Goal: Task Accomplishment & Management: Use online tool/utility

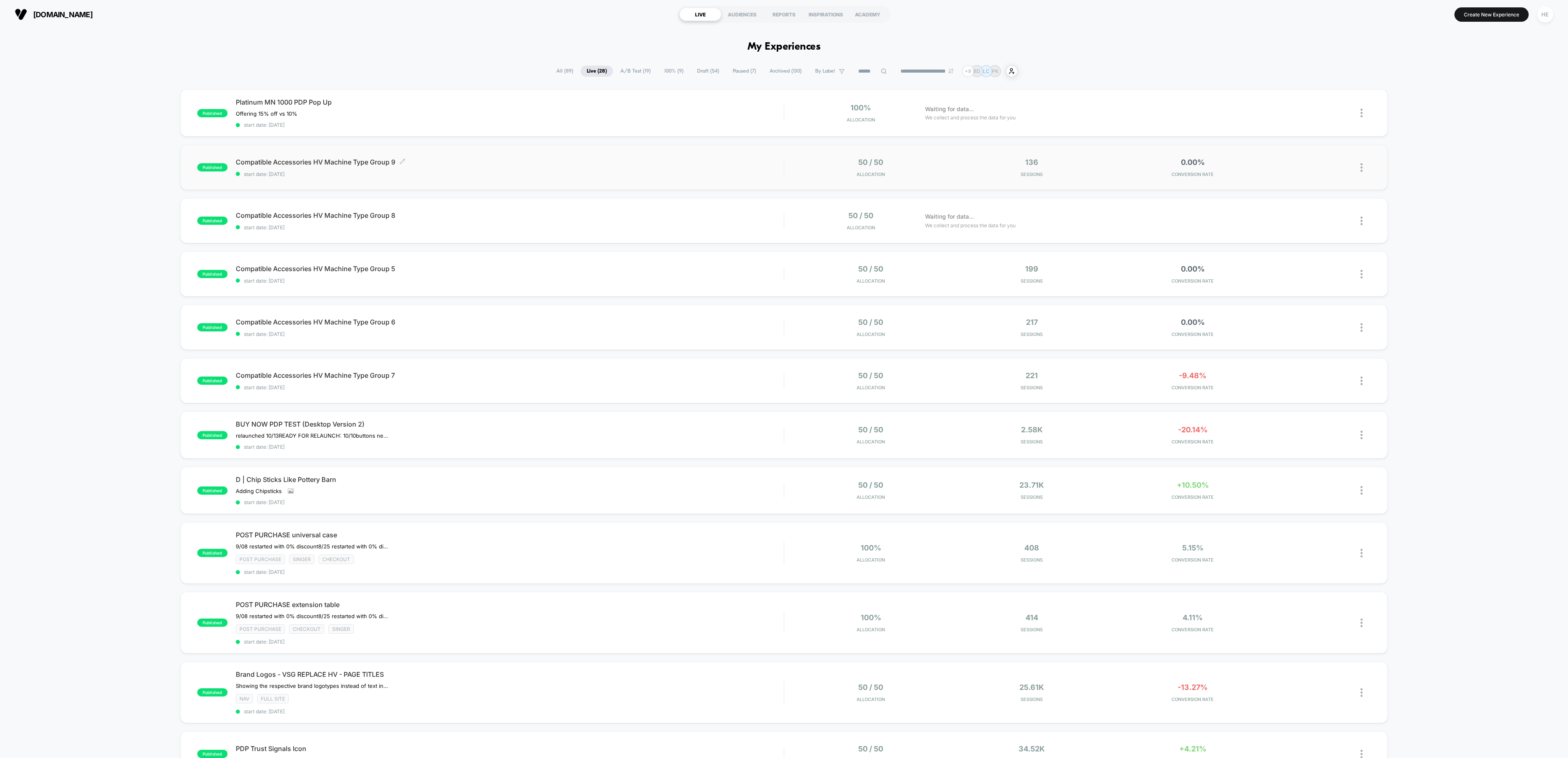
click at [475, 163] on span "Compatible Accessories HV Machine Type Group 9 Click to edit experience details" at bounding box center [509, 161] width 548 height 8
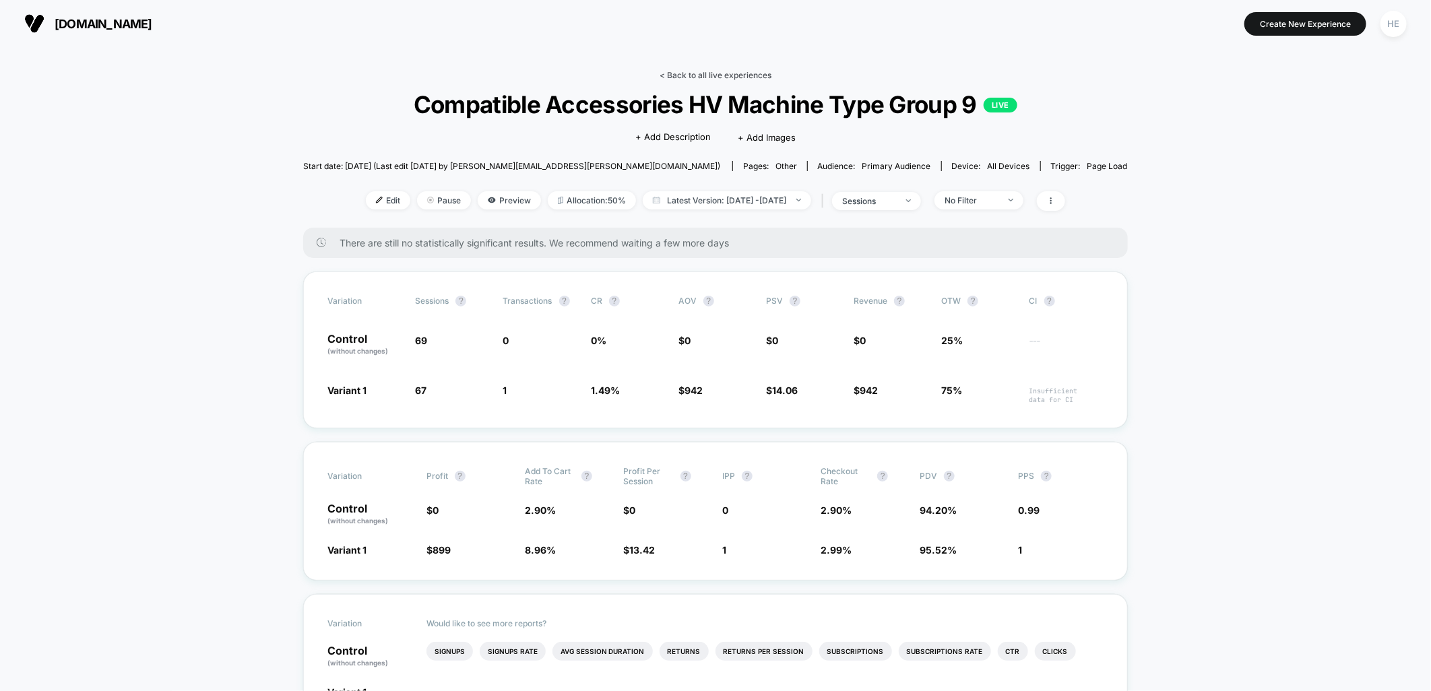
drag, startPoint x: 711, startPoint y: 64, endPoint x: 715, endPoint y: 71, distance: 8.1
click at [715, 75] on link "< Back to all live experiences" at bounding box center [715, 75] width 112 height 10
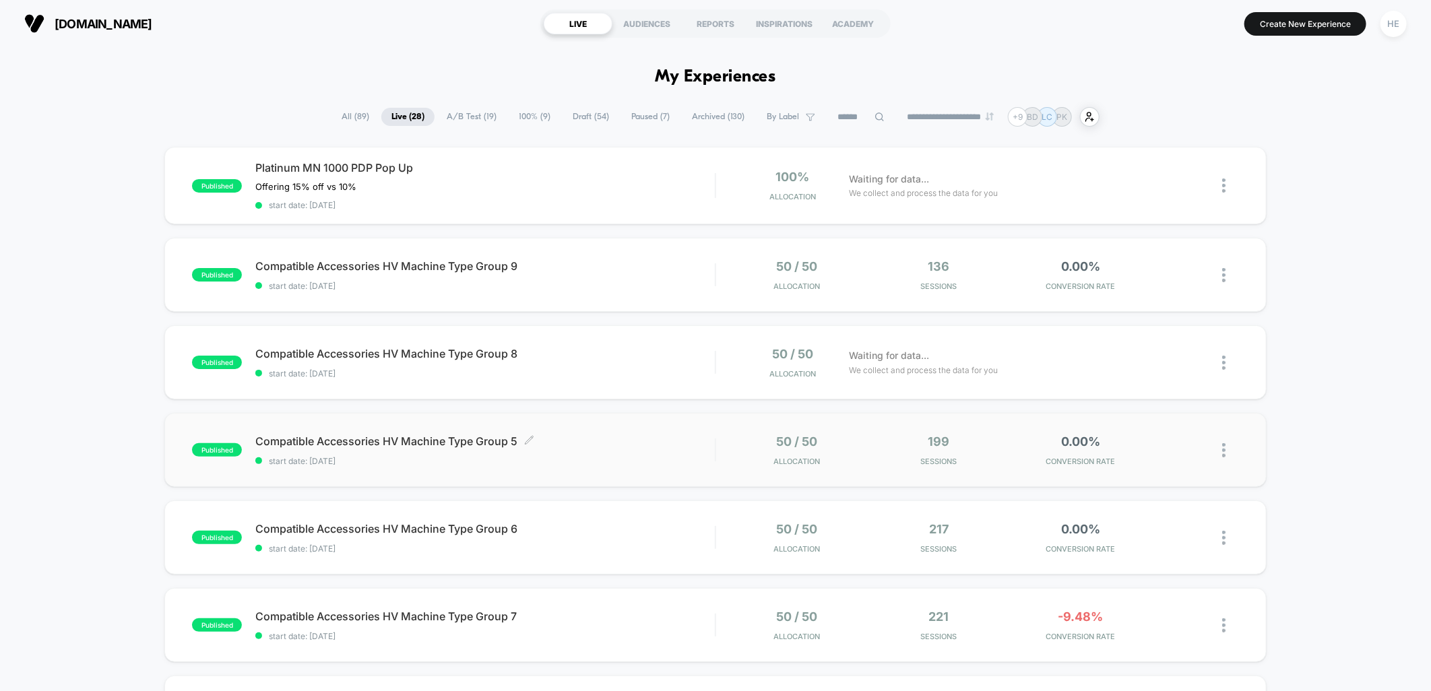
click at [625, 457] on span "start date: [DATE]" at bounding box center [484, 461] width 459 height 10
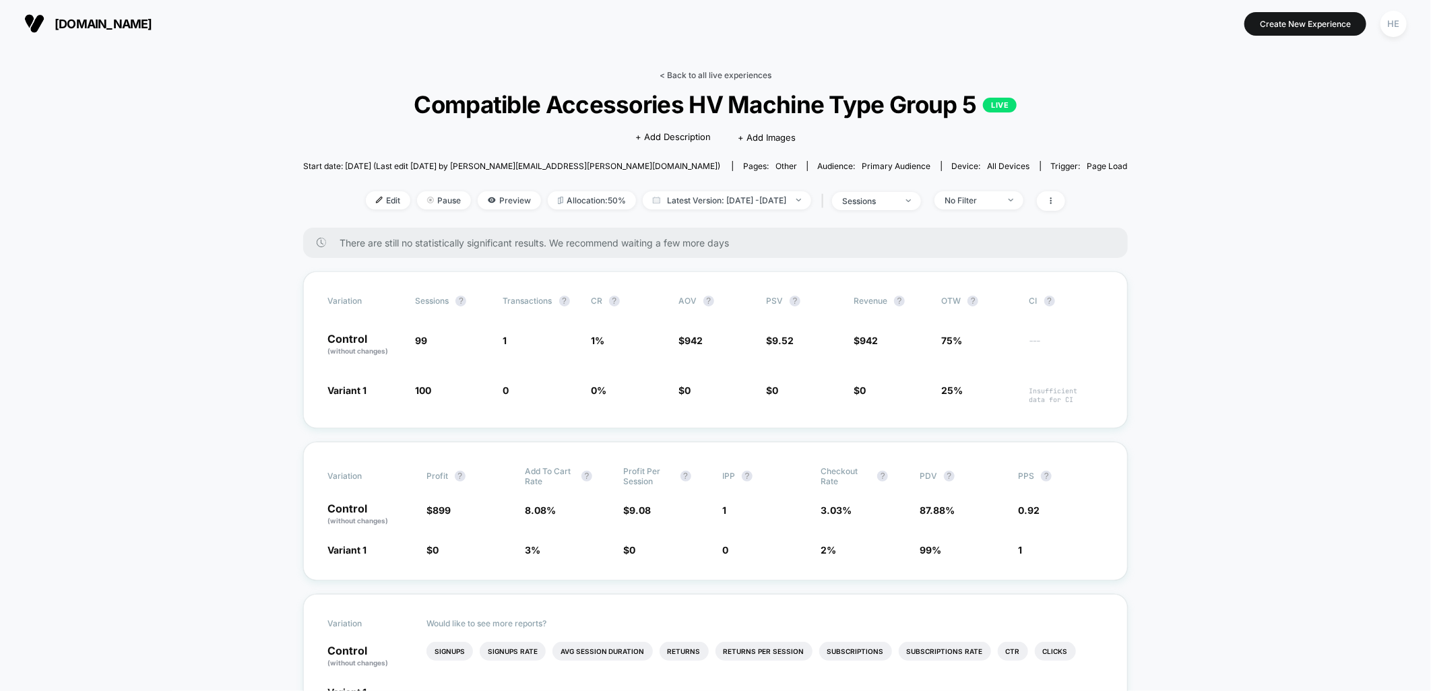
click at [721, 77] on link "< Back to all live experiences" at bounding box center [715, 75] width 112 height 10
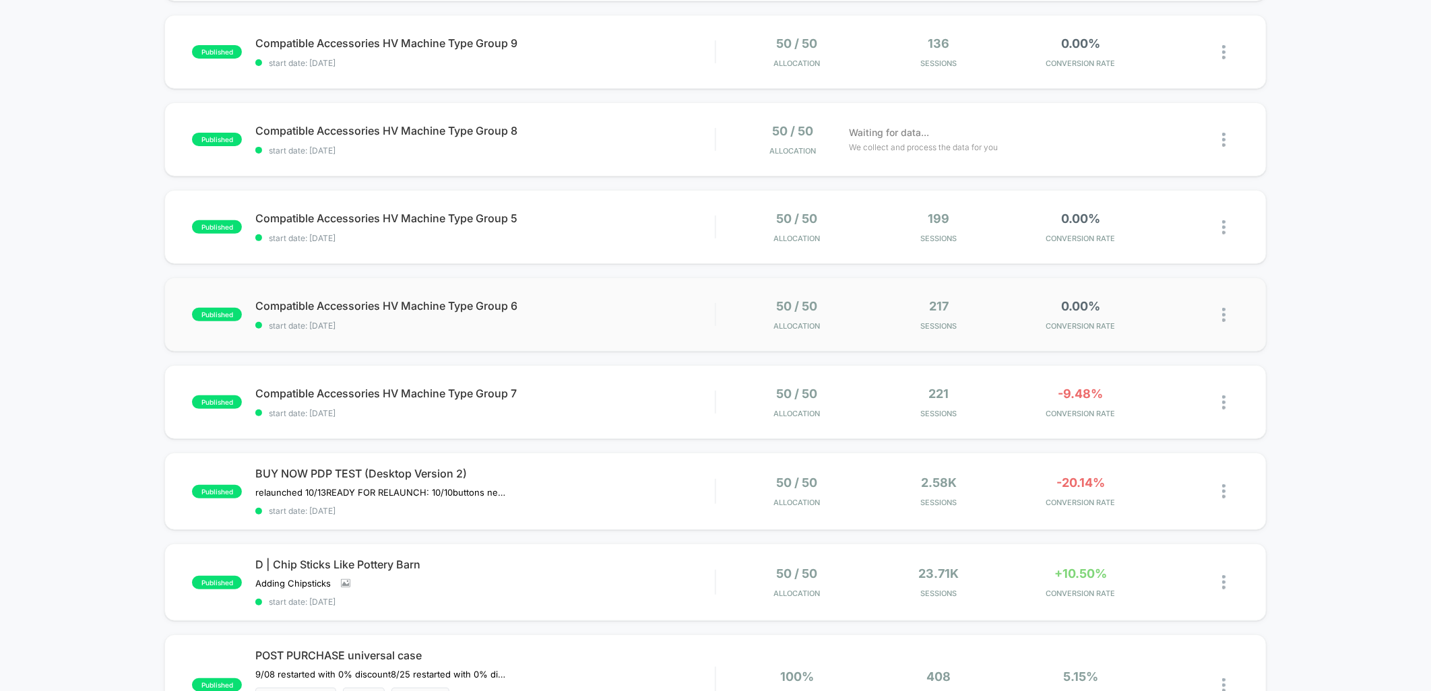
scroll to position [224, 0]
click at [692, 307] on span "Compatible Accessories HV Machine Type Group 6 Click to edit experience details" at bounding box center [484, 304] width 459 height 13
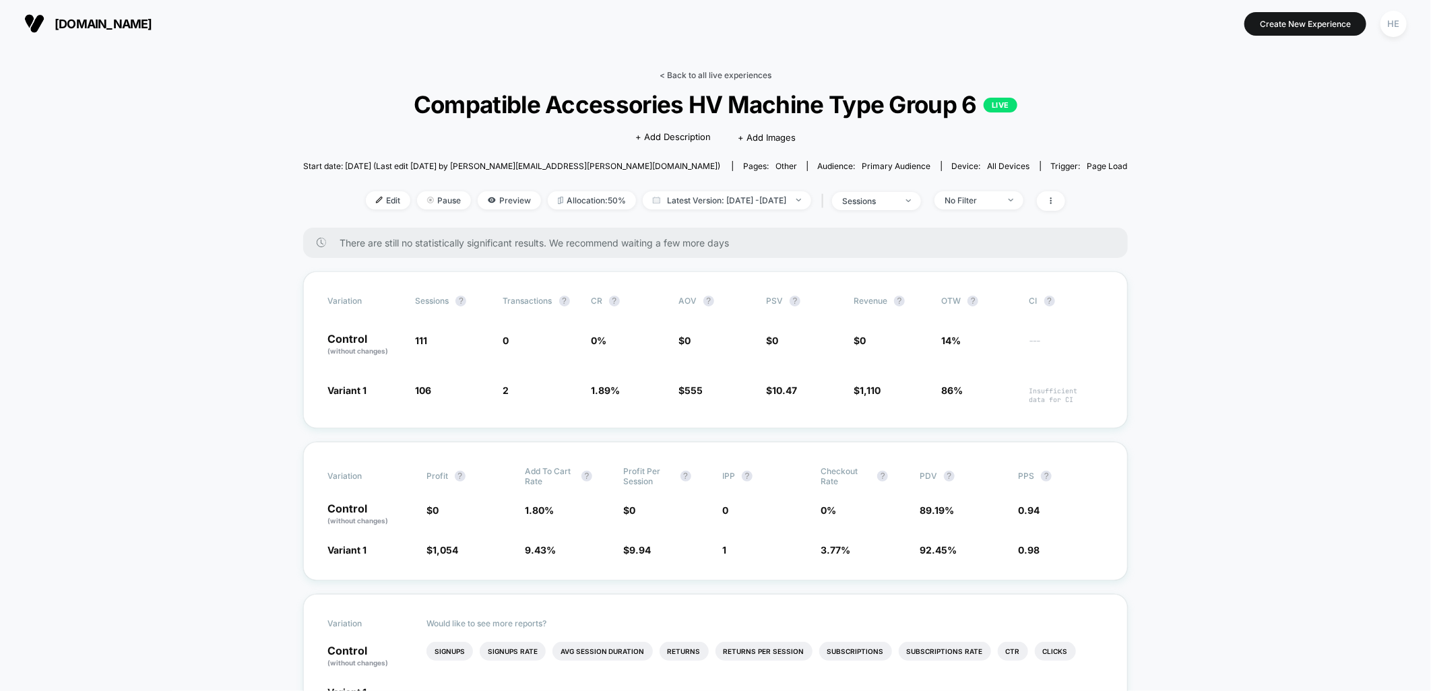
click at [739, 74] on link "< Back to all live experiences" at bounding box center [715, 75] width 112 height 10
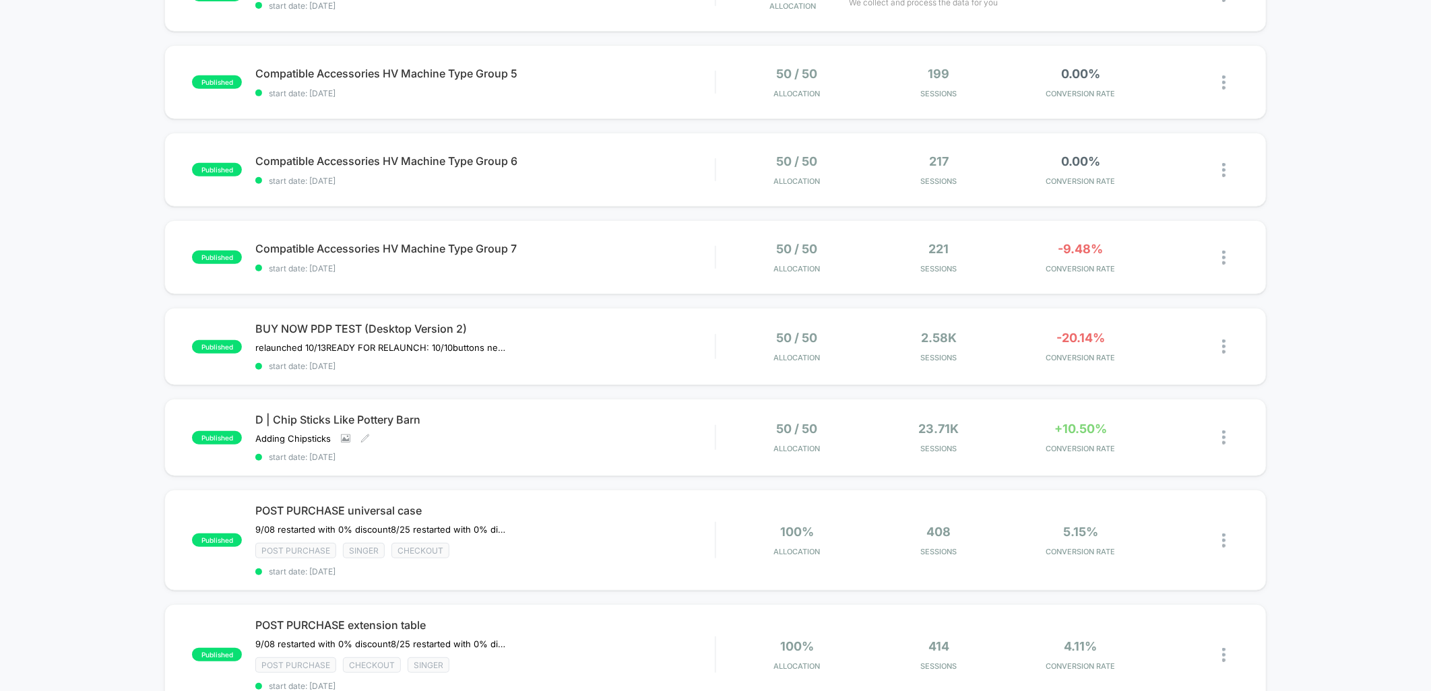
scroll to position [374, 0]
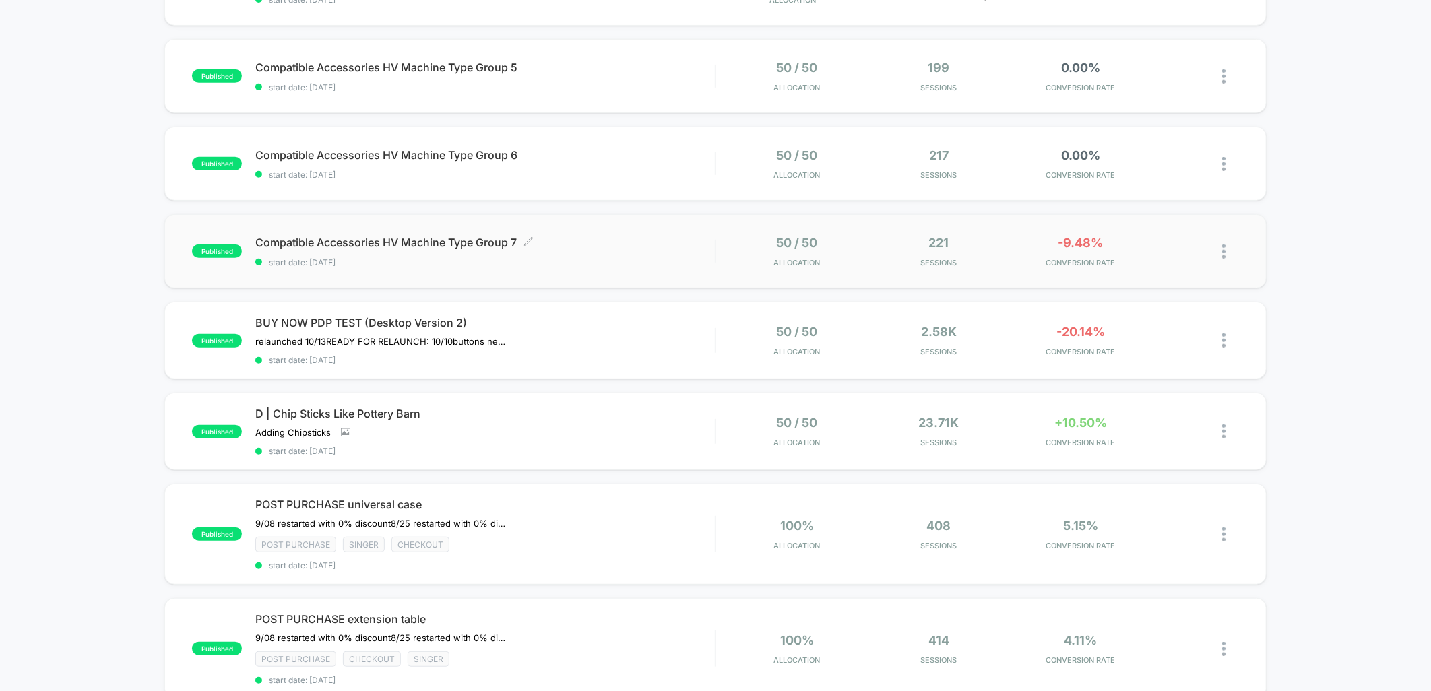
click at [637, 250] on div "Compatible Accessories HV Machine Type Group 7 Click to edit experience details…" at bounding box center [484, 252] width 459 height 32
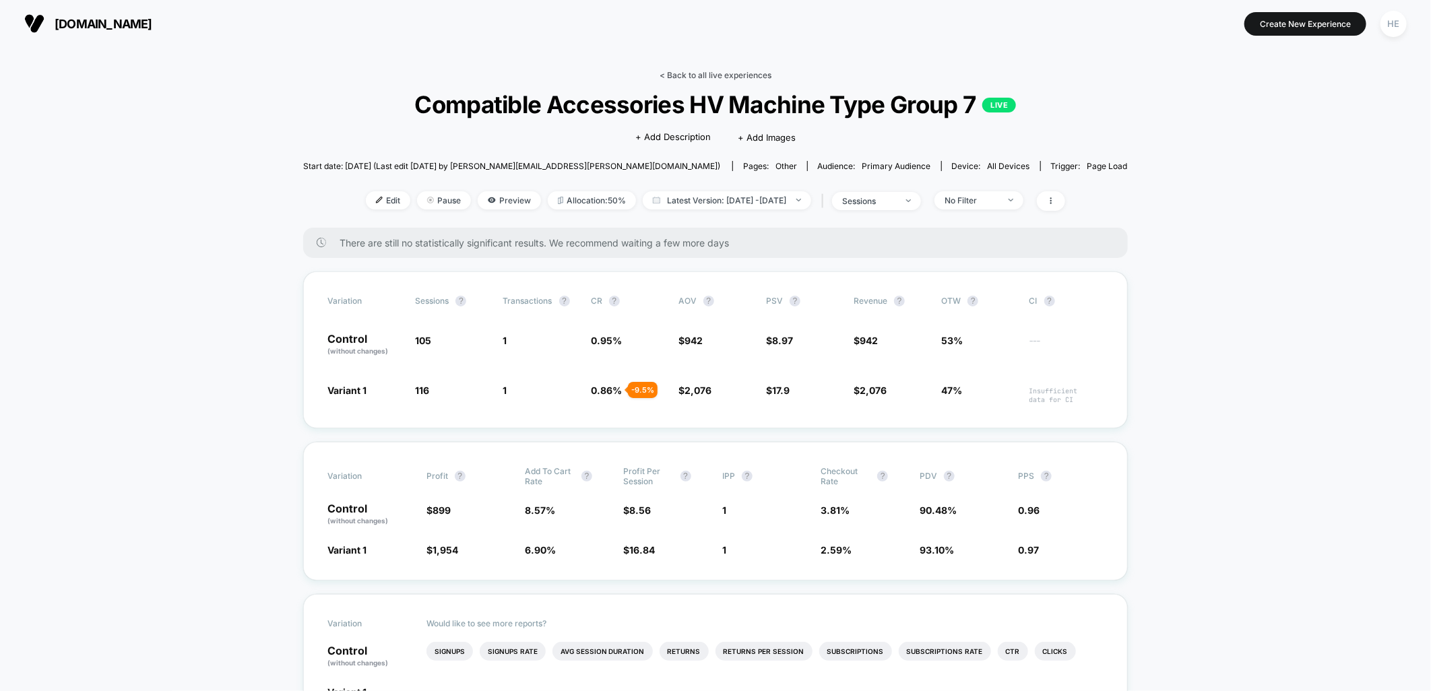
click at [730, 70] on link "< Back to all live experiences" at bounding box center [715, 75] width 112 height 10
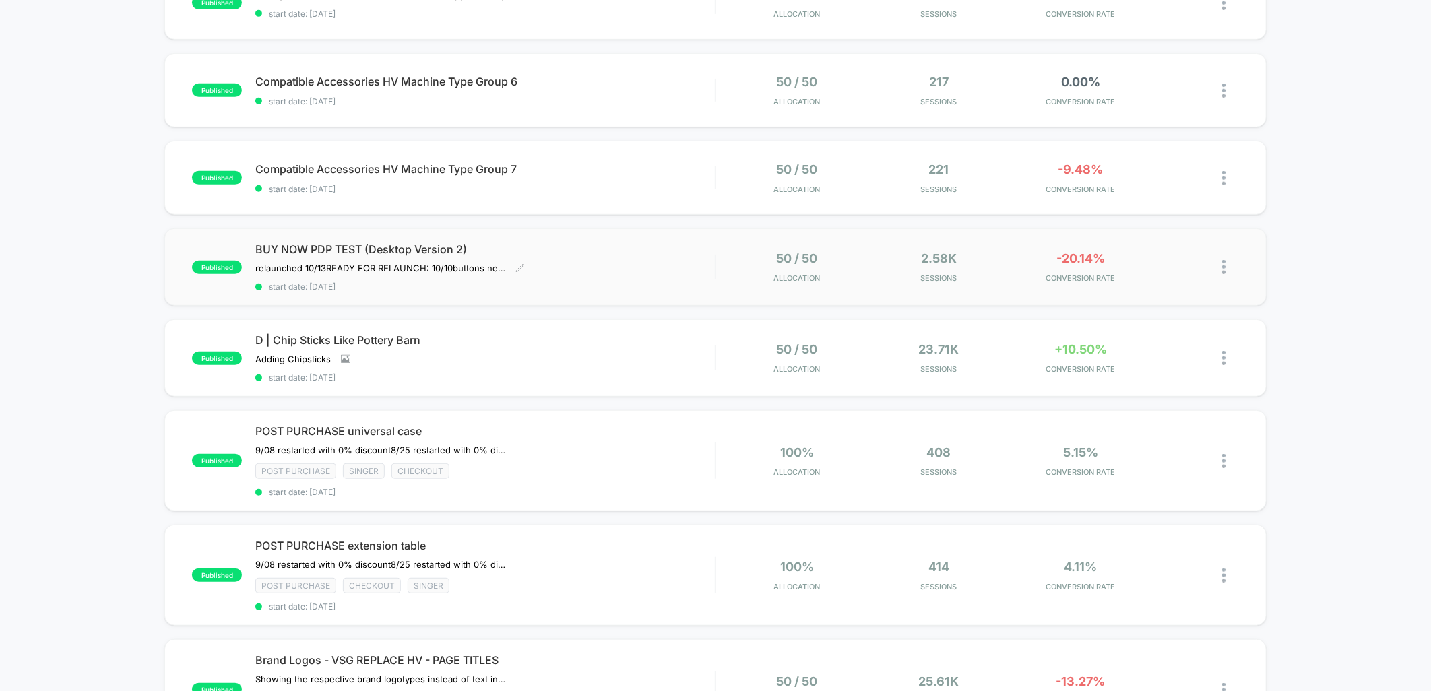
scroll to position [449, 0]
click at [602, 350] on div "D | Chip Sticks Like Pottery Barn Adding Chipsticks Click to view images Click …" at bounding box center [484, 356] width 459 height 49
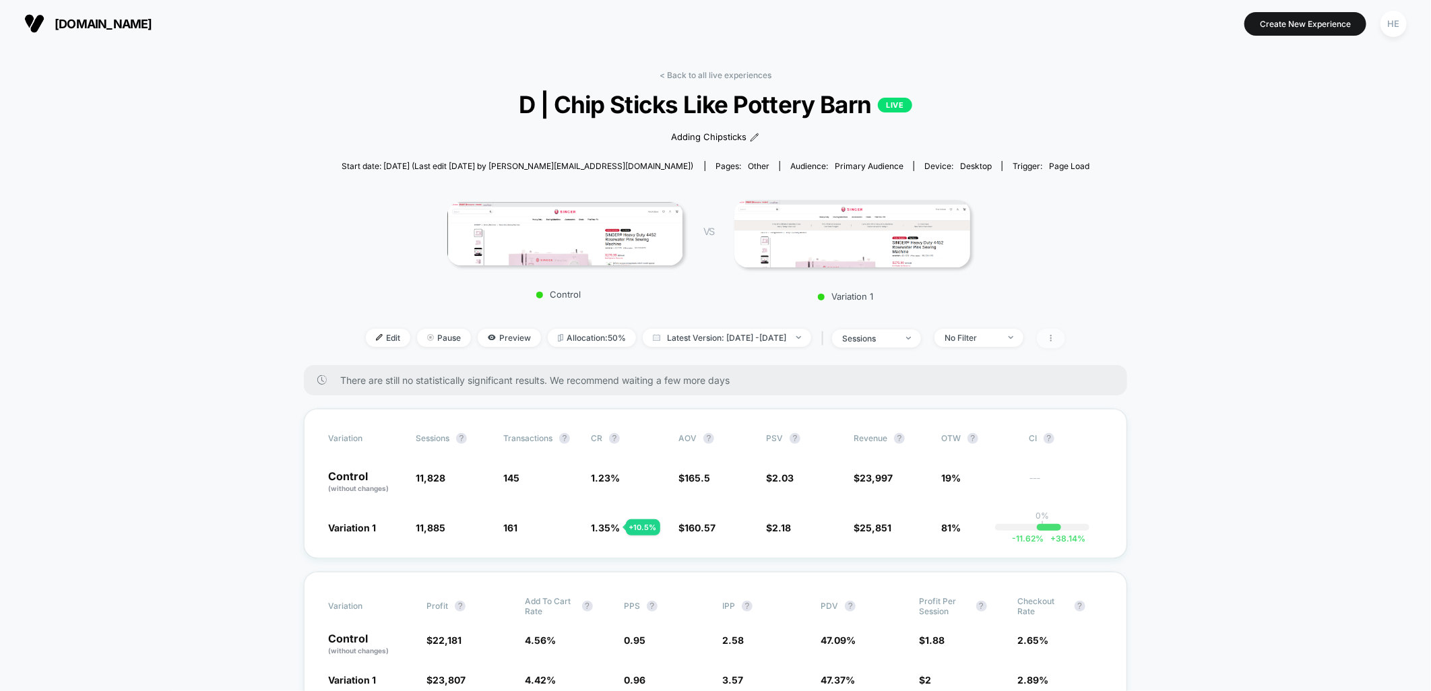
click at [1065, 334] on span at bounding box center [1051, 339] width 28 height 20
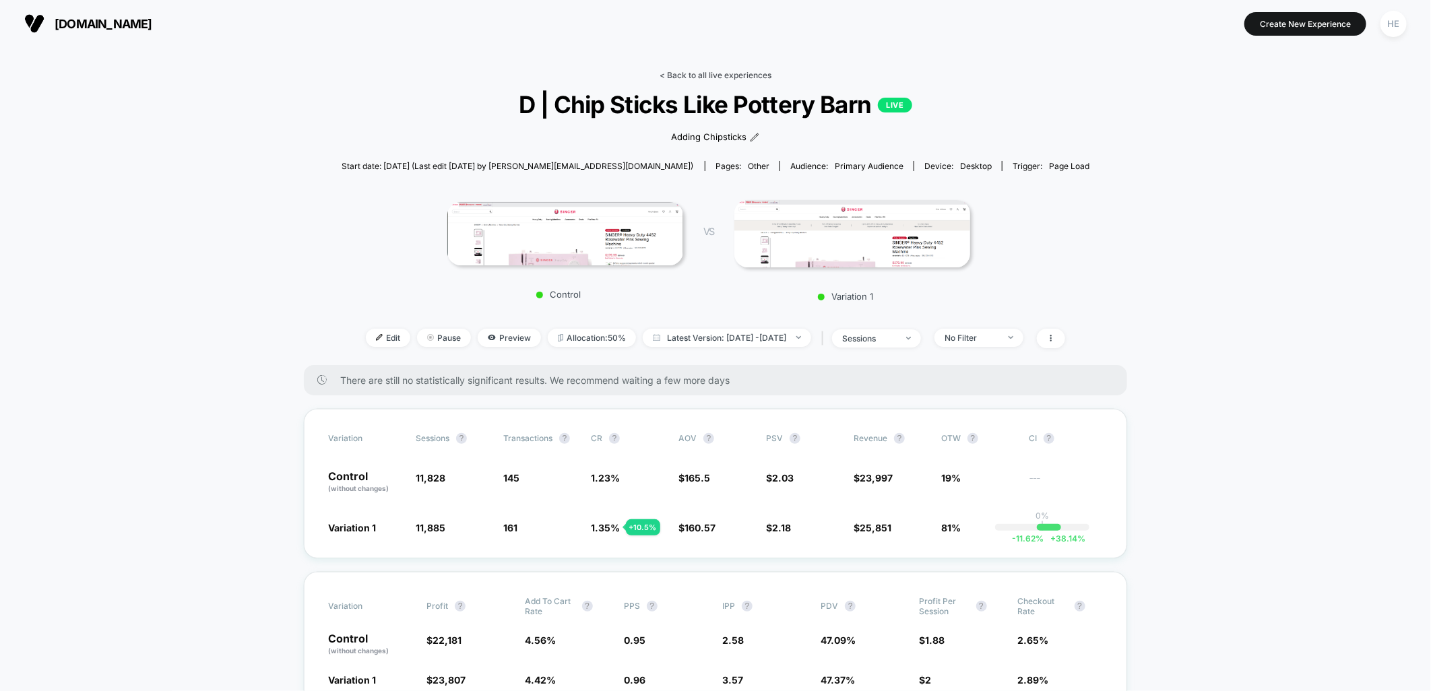
click at [704, 71] on link "< Back to all live experiences" at bounding box center [715, 75] width 112 height 10
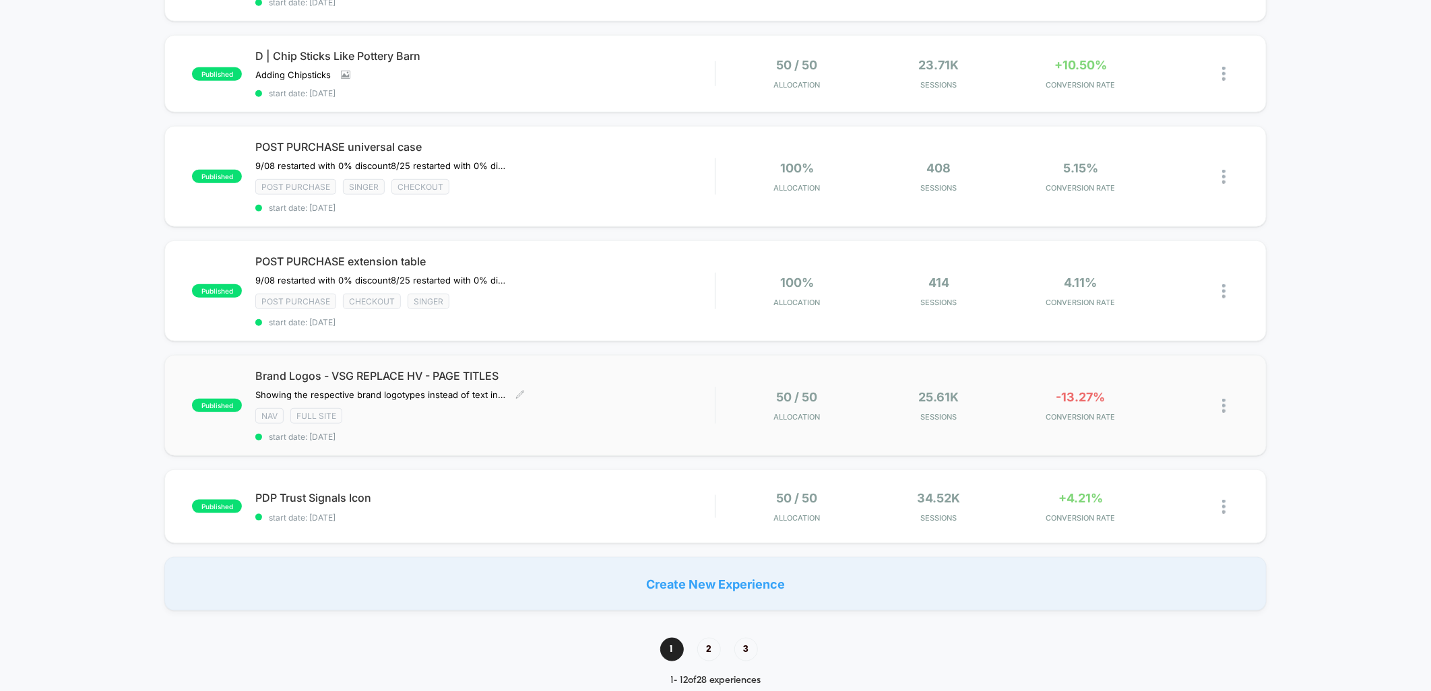
scroll to position [748, 0]
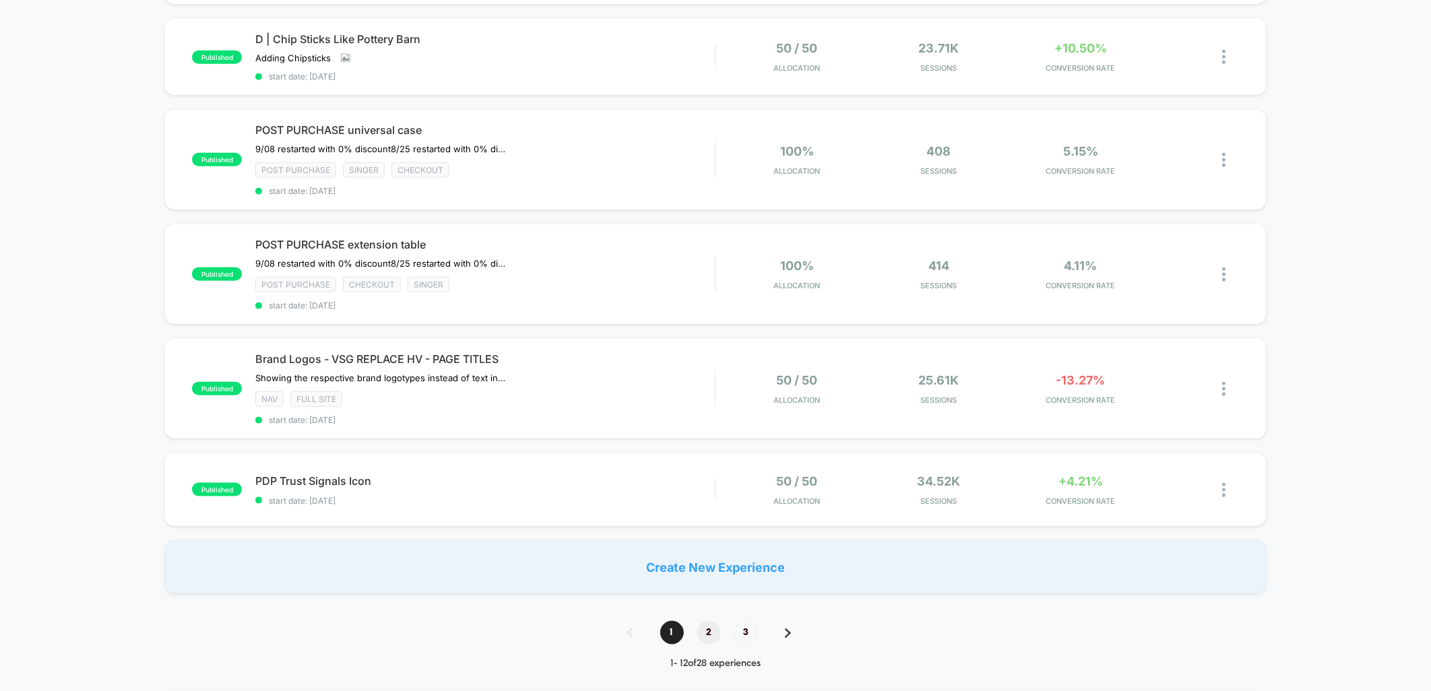
click at [705, 622] on span "2" at bounding box center [709, 633] width 24 height 24
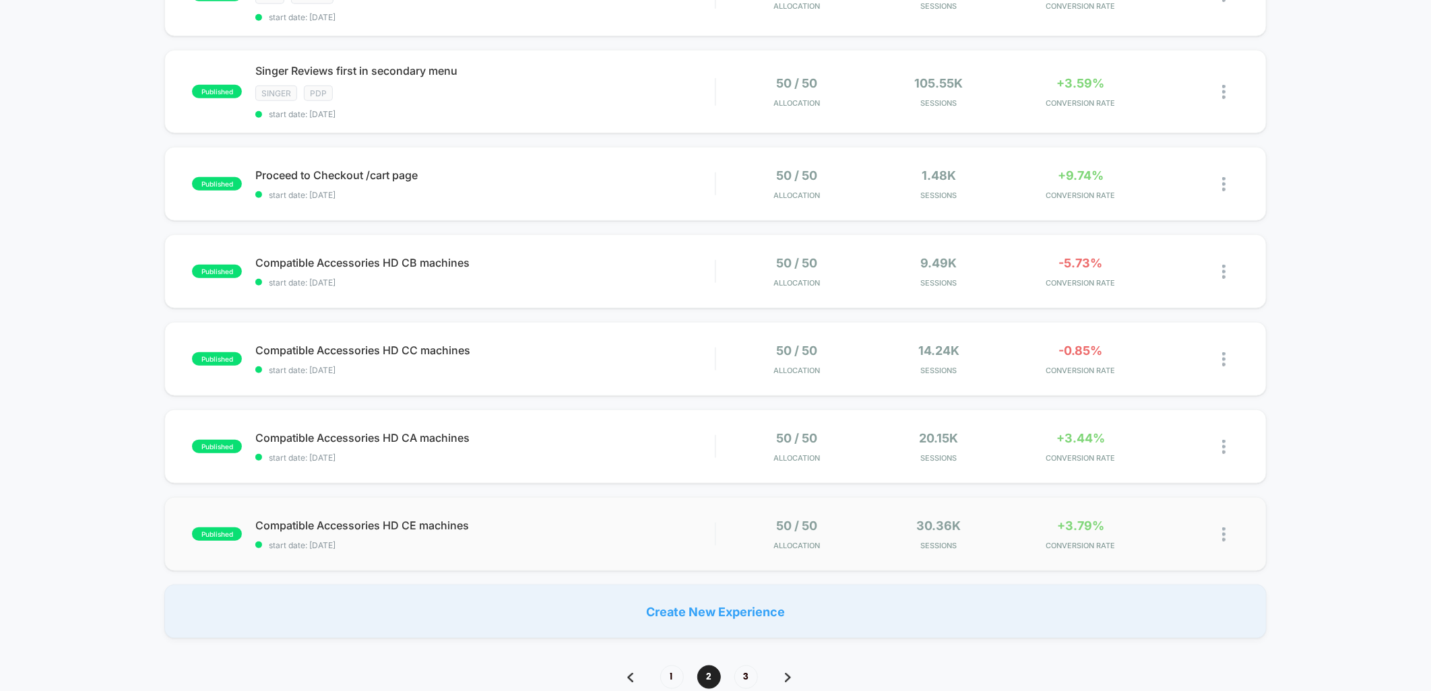
scroll to position [823, 0]
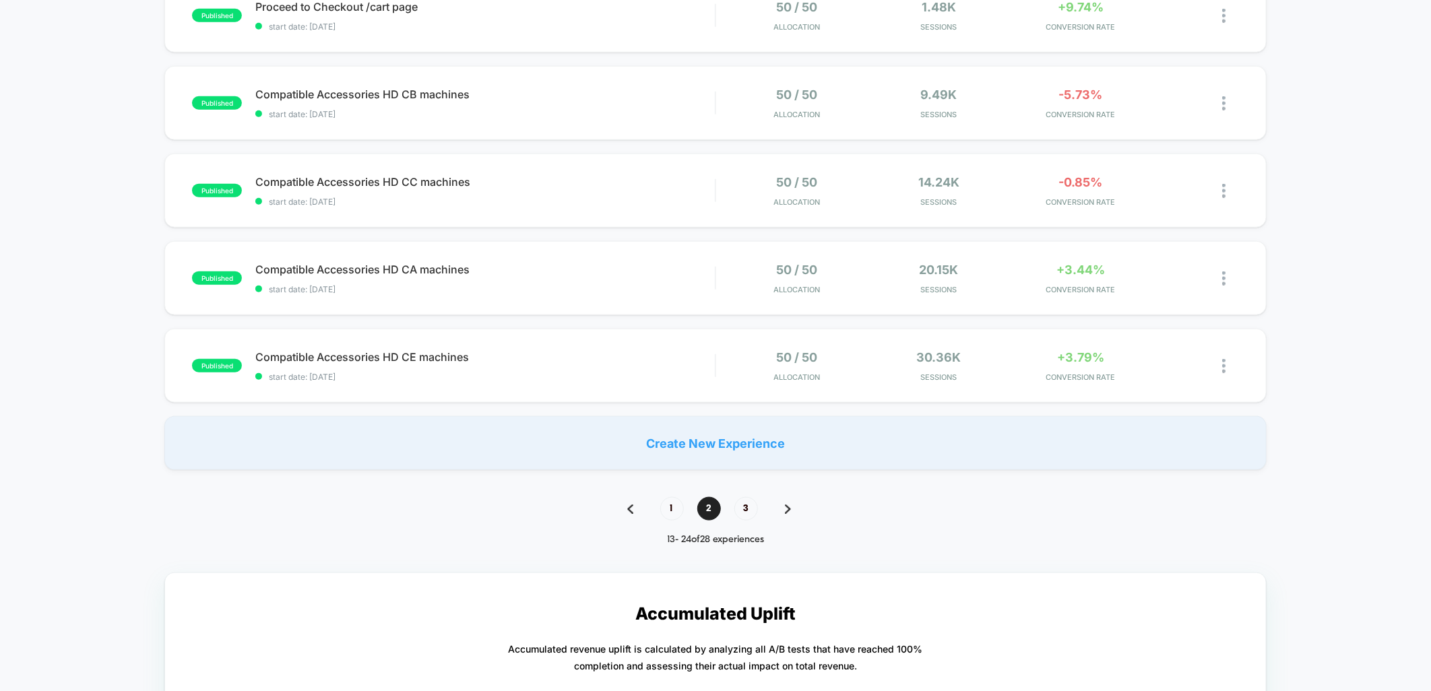
click at [656, 509] on div "1 2 3" at bounding box center [716, 509] width 204 height 24
click at [664, 503] on span "1" at bounding box center [672, 509] width 24 height 24
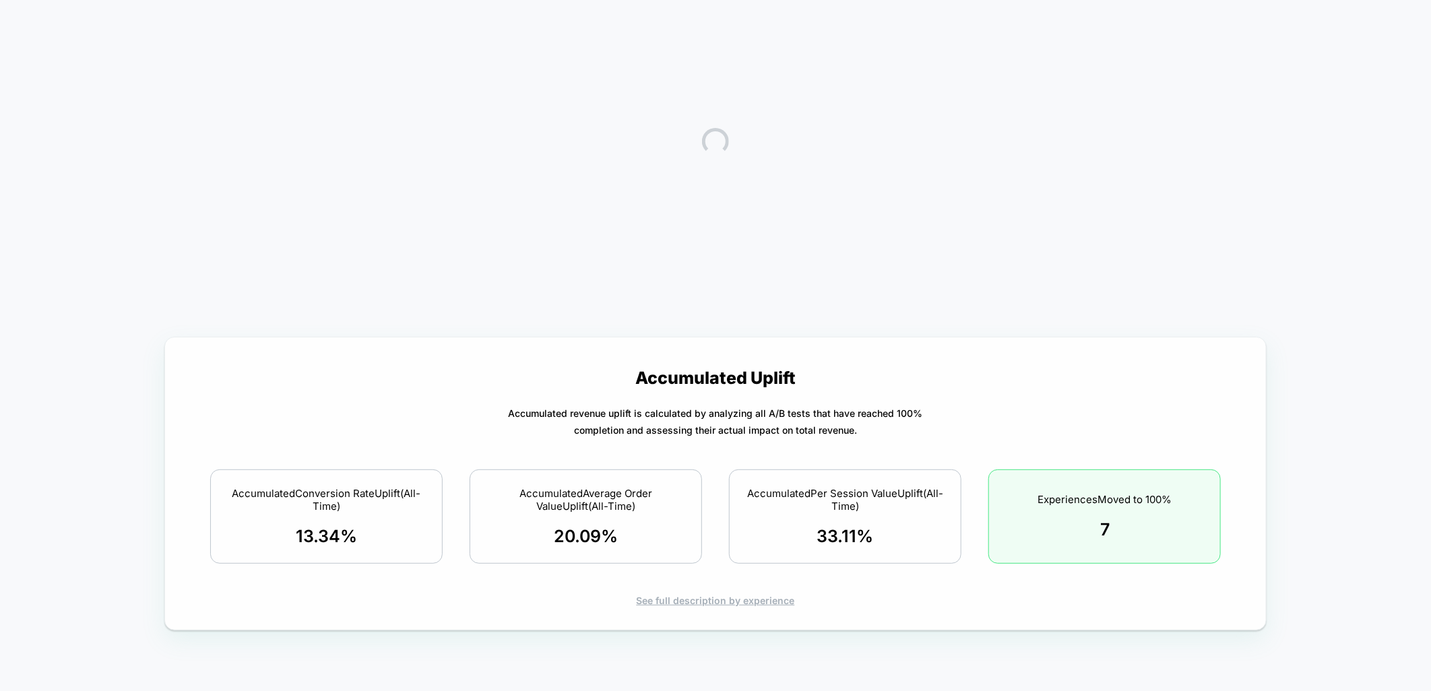
scroll to position [0, 0]
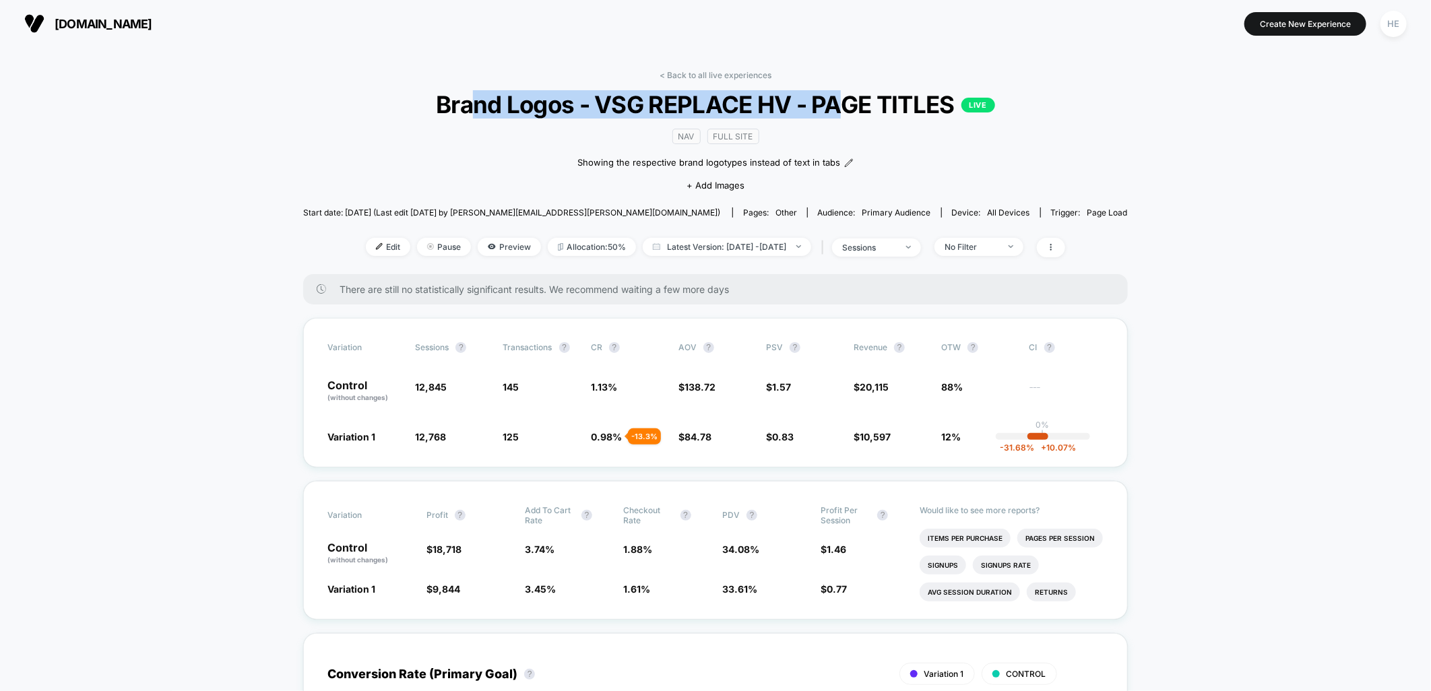
drag, startPoint x: 475, startPoint y: 98, endPoint x: 845, endPoint y: 108, distance: 369.9
click at [845, 108] on span "Brand Logos - VSG REPLACE HV - PAGE TITLES LIVE" at bounding box center [715, 104] width 742 height 28
click at [850, 108] on span "Brand Logos - VSG REPLACE HV - PAGE TITLES LIVE" at bounding box center [715, 104] width 742 height 28
click at [373, 247] on span "Edit" at bounding box center [388, 247] width 44 height 18
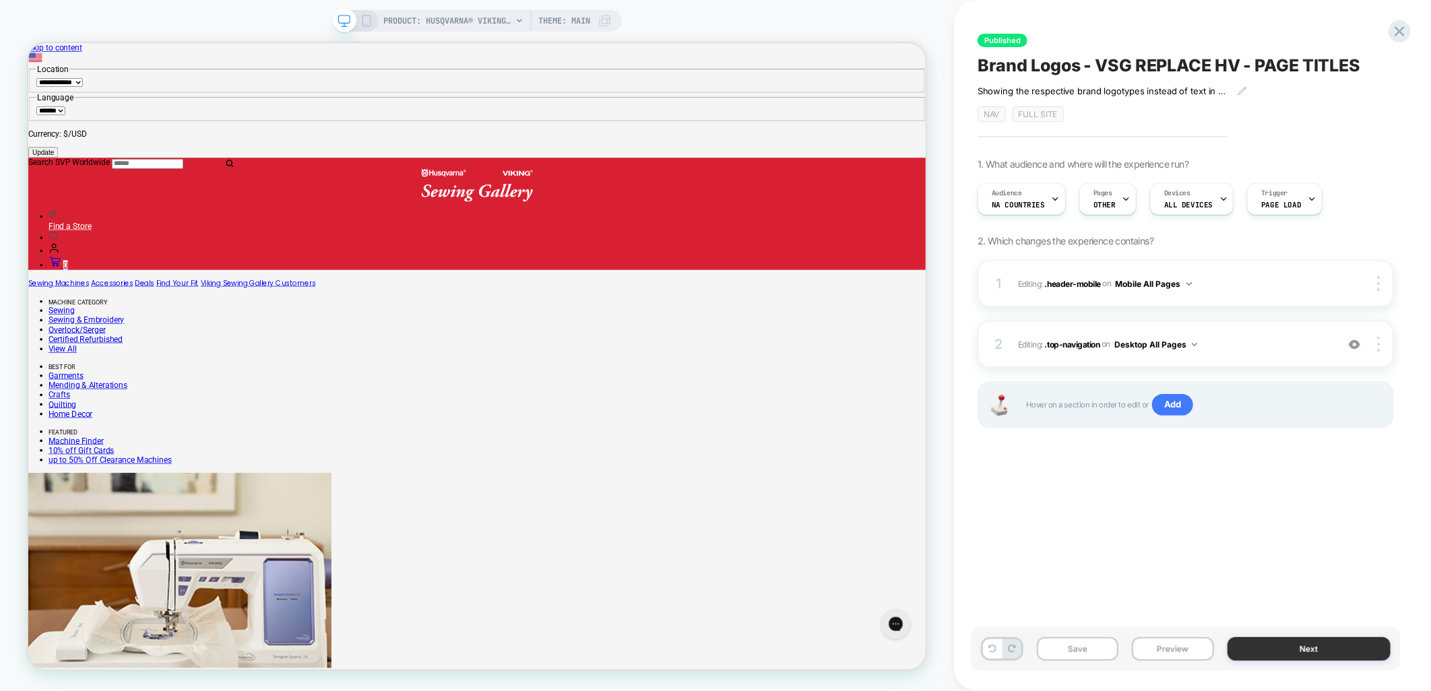
click at [1275, 653] on button "Next" at bounding box center [1309, 649] width 164 height 24
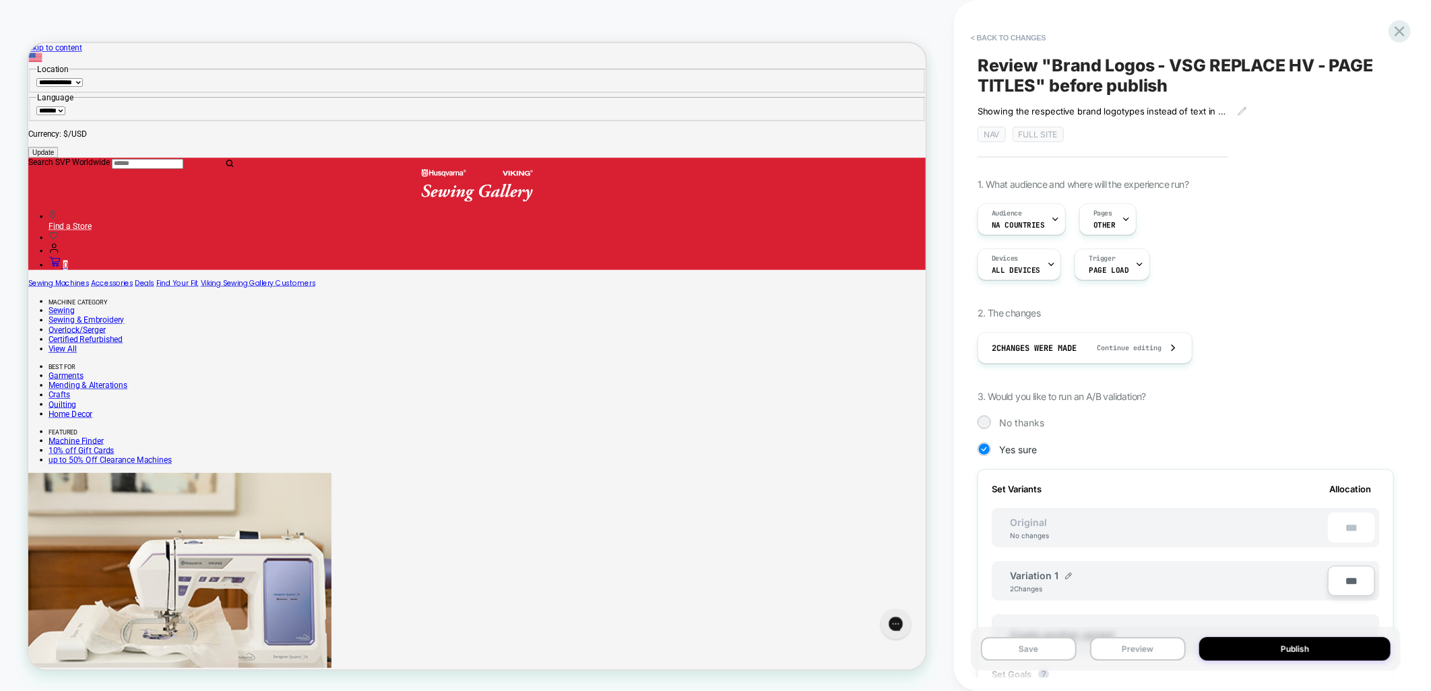
scroll to position [150, 0]
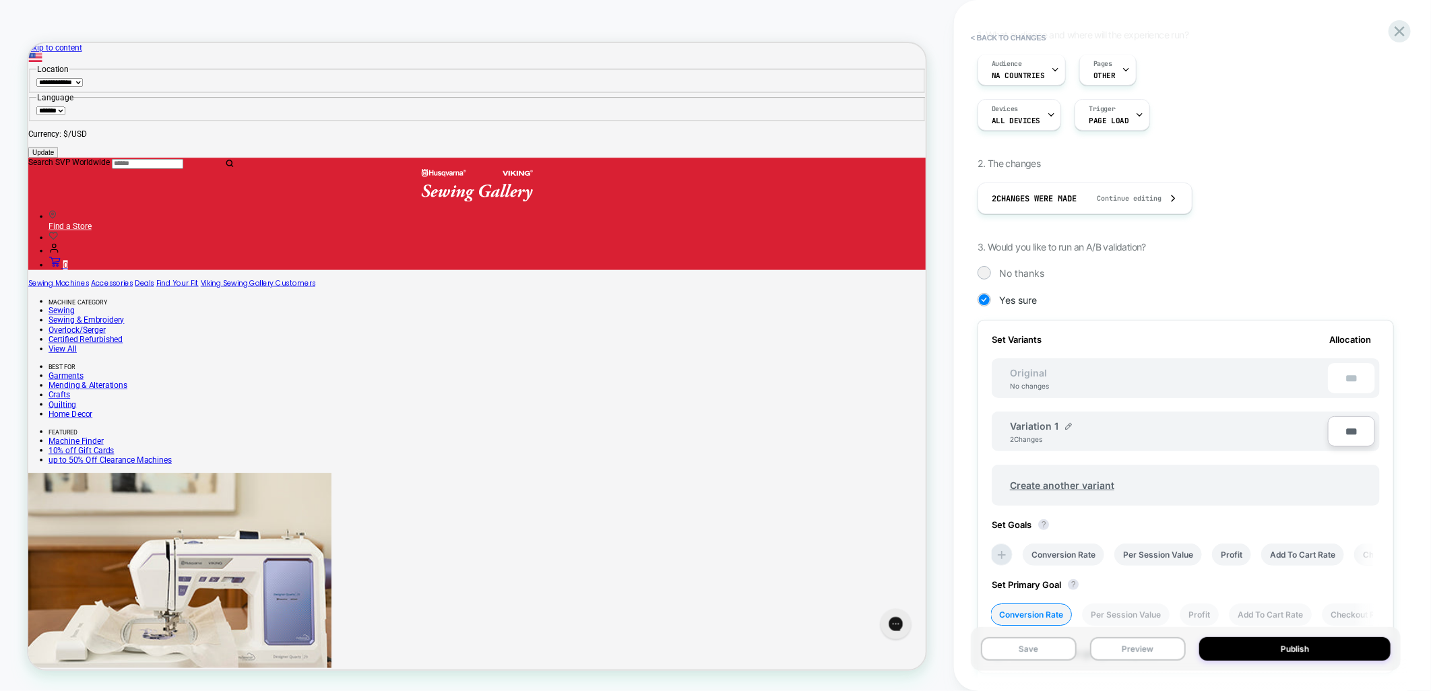
click at [1348, 425] on input "***" at bounding box center [1351, 431] width 47 height 30
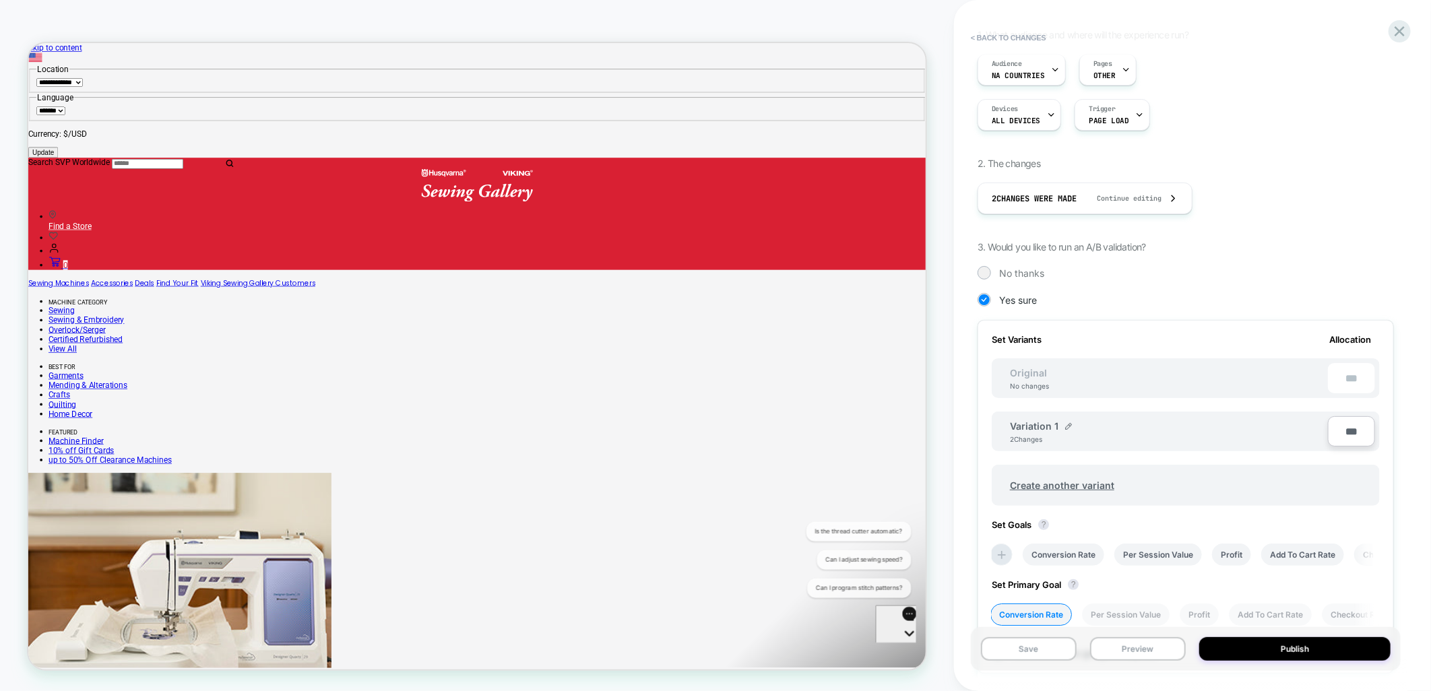
scroll to position [0, 0]
type input "***"
type input "**"
type input "***"
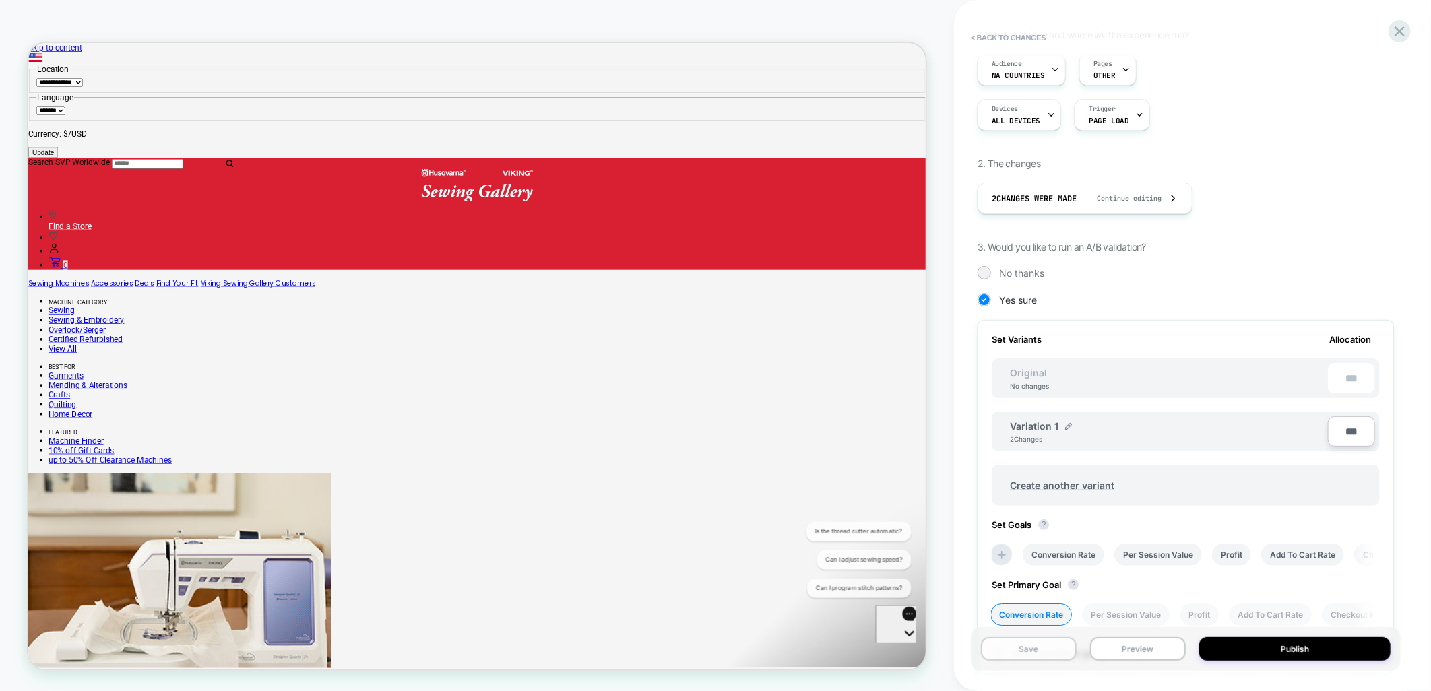
click at [1019, 647] on button "Save" at bounding box center [1029, 649] width 96 height 24
click at [1249, 12] on button "Publish" at bounding box center [1263, 14] width 46 height 14
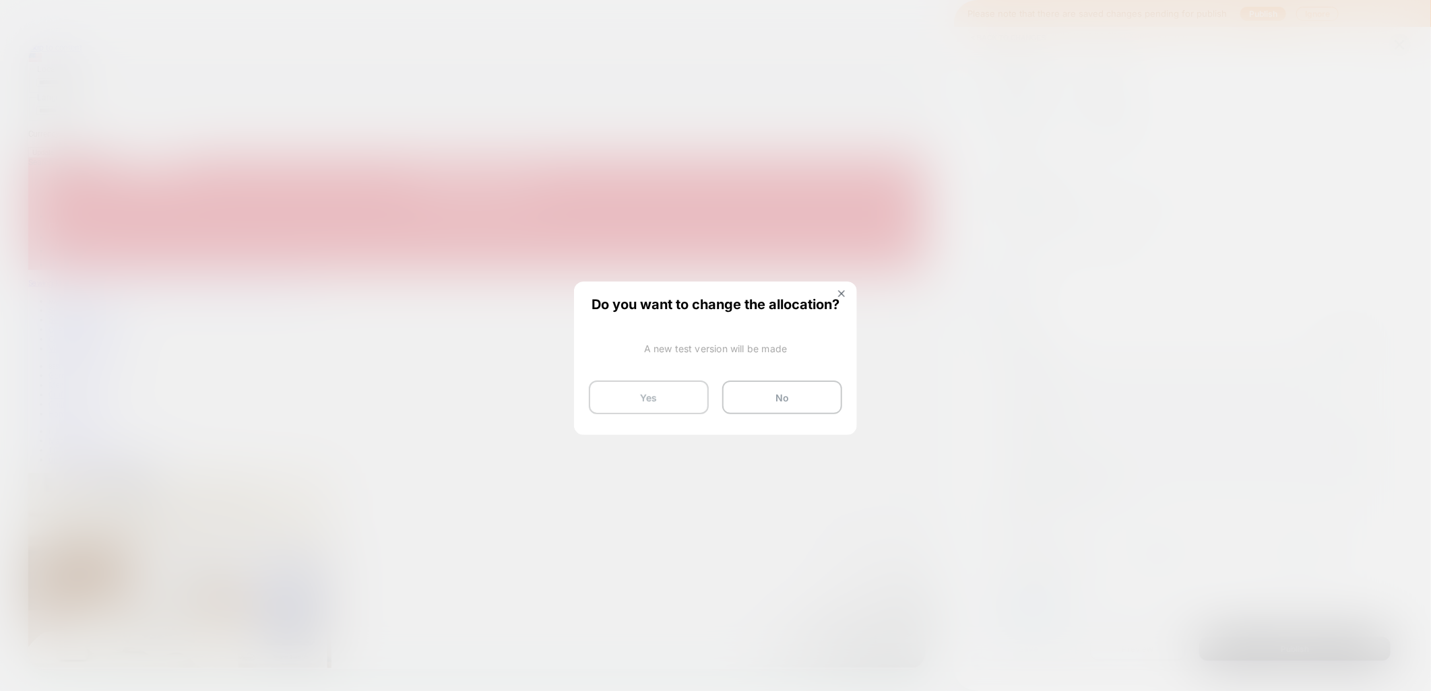
click at [664, 394] on button "Yes" at bounding box center [649, 398] width 120 height 34
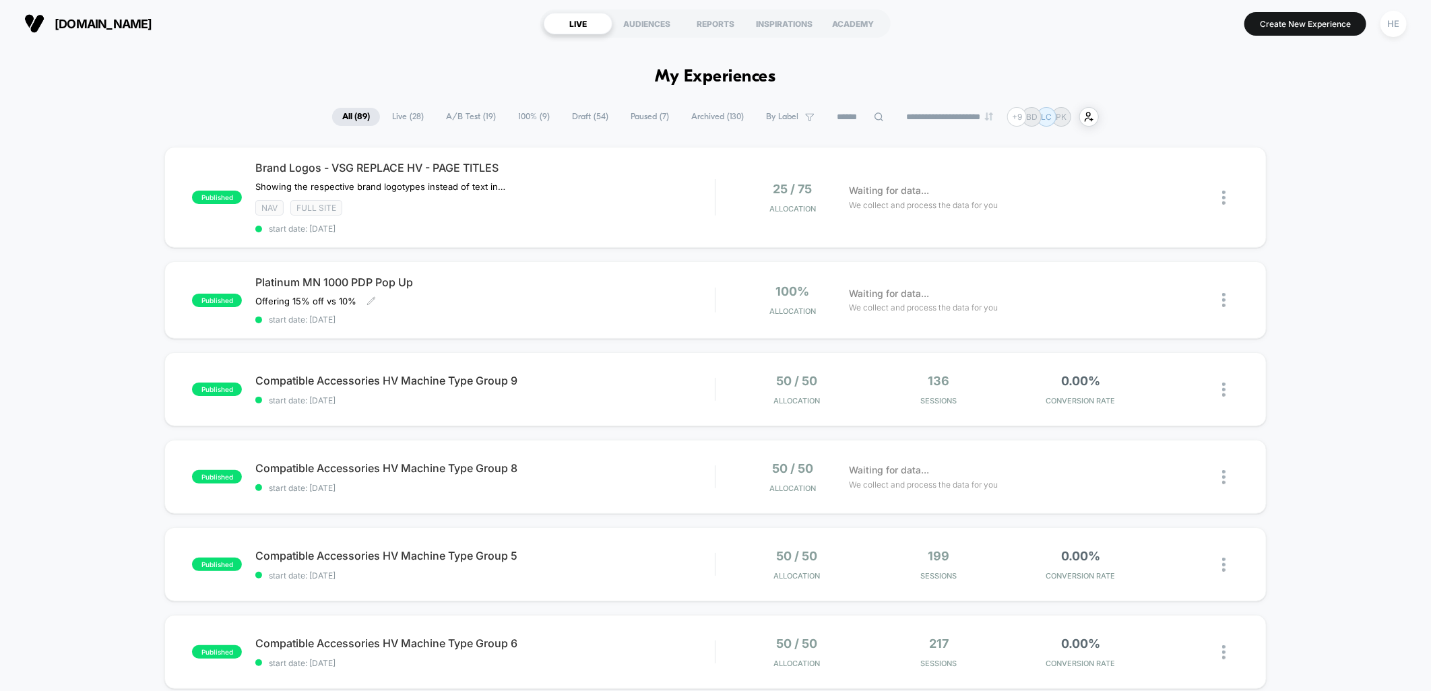
click at [588, 307] on div "Platinum MN 1000 PDP Pop Up Offering 15% off vs 10% Click to edit experience de…" at bounding box center [484, 300] width 459 height 49
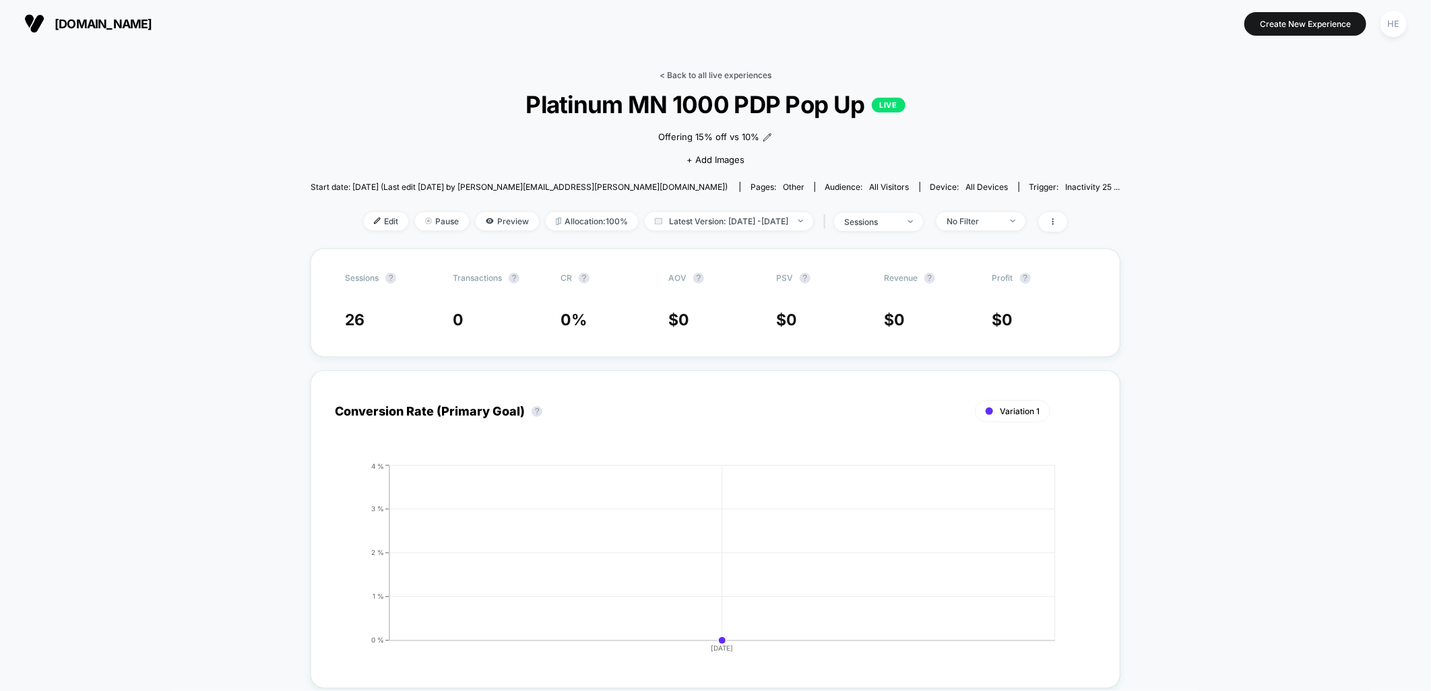
click at [699, 75] on link "< Back to all live experiences" at bounding box center [715, 75] width 112 height 10
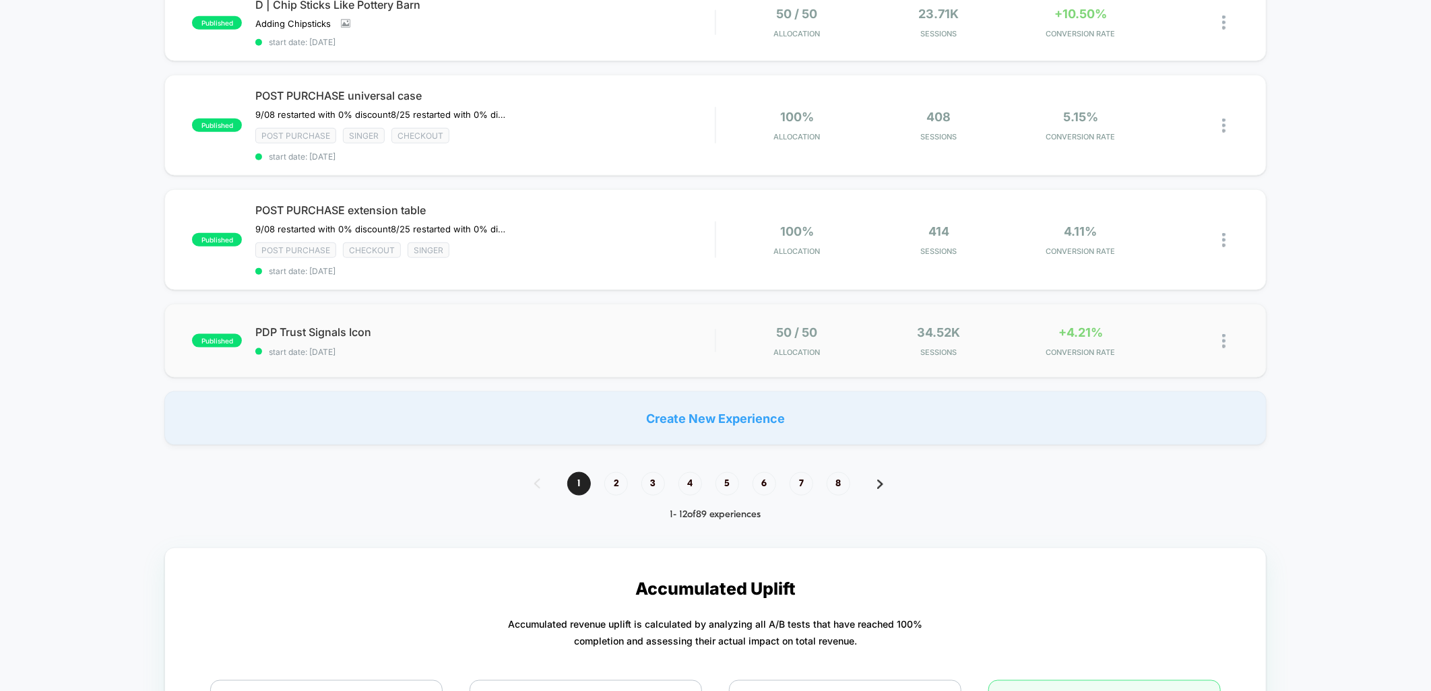
scroll to position [898, 0]
